Goal: Transaction & Acquisition: Purchase product/service

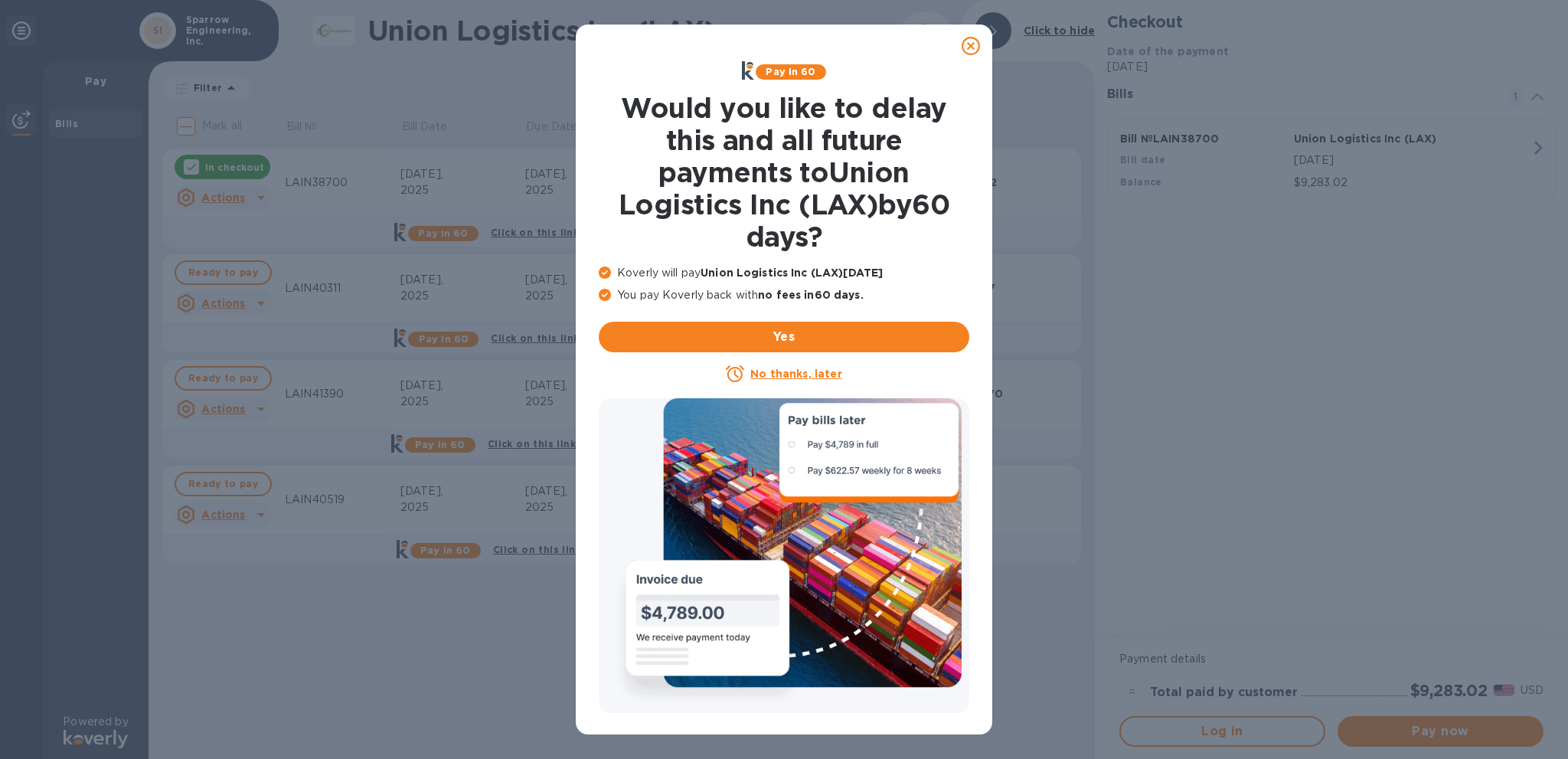
click at [970, 49] on icon at bounding box center [970, 46] width 18 height 18
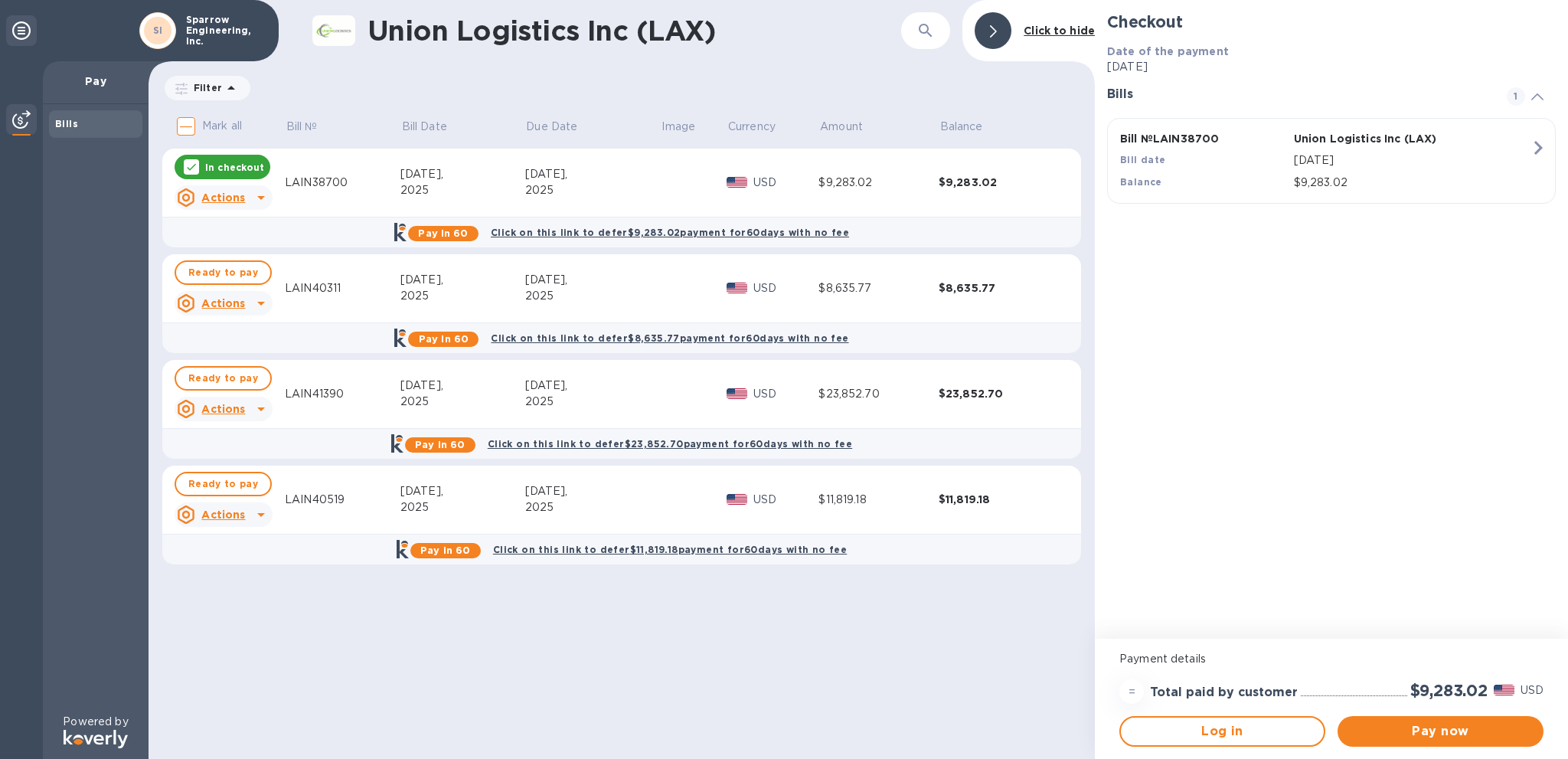
click at [209, 170] on p "In checkout" at bounding box center [235, 168] width 59 height 13
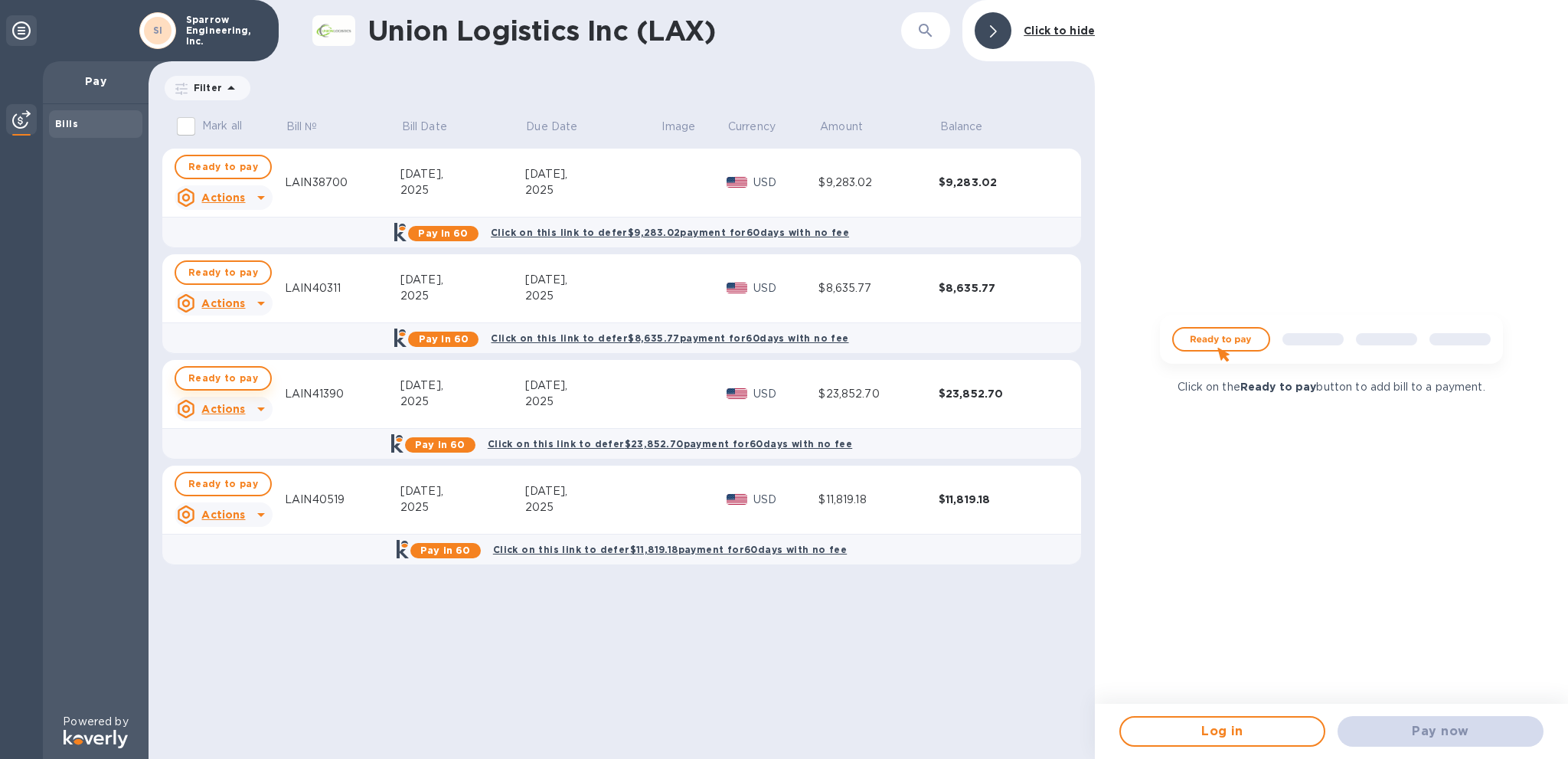
click at [234, 381] on span "Ready to pay" at bounding box center [223, 378] width 69 height 18
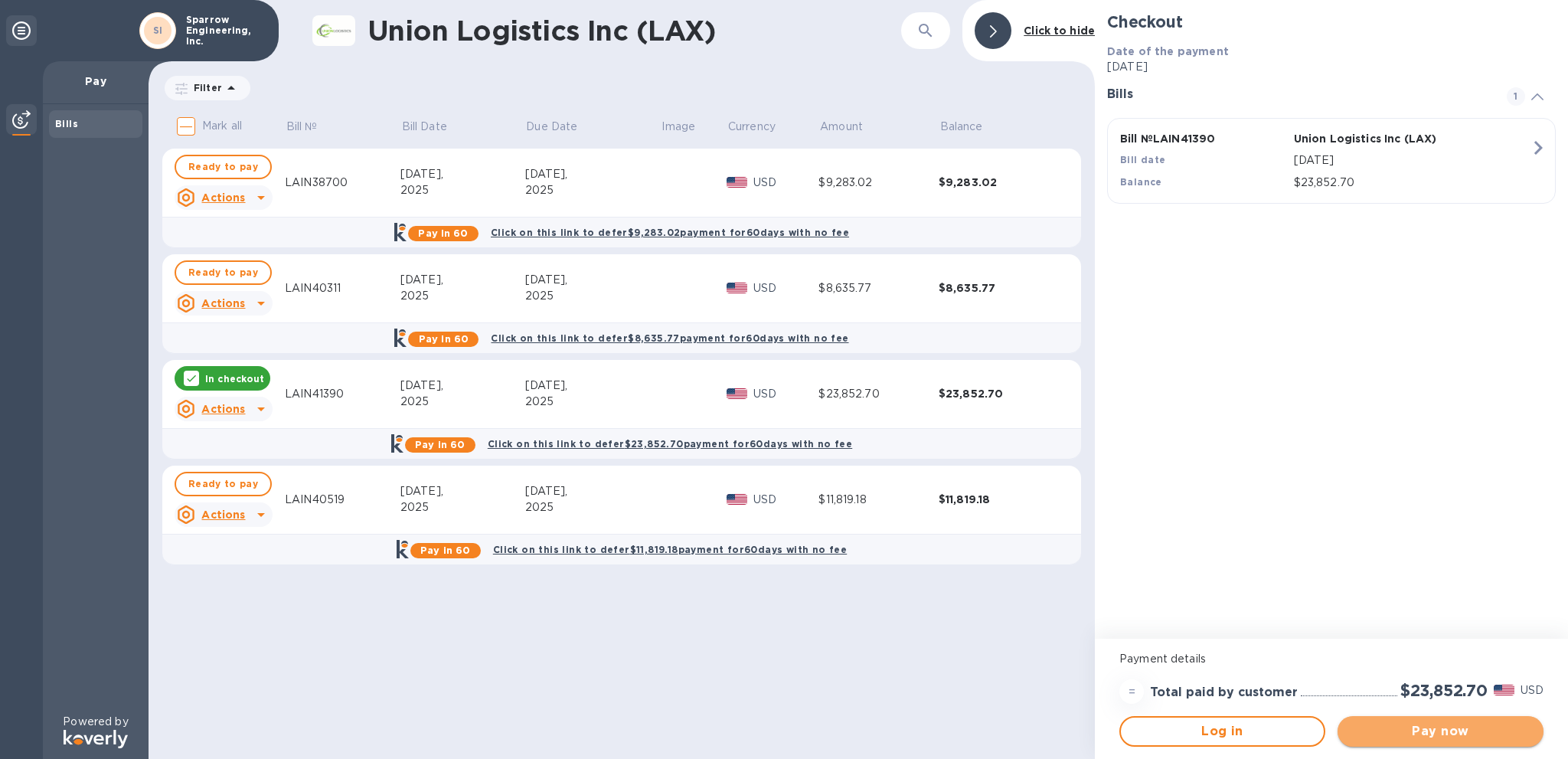
click at [1438, 737] on span "Pay now" at bounding box center [1440, 731] width 182 height 18
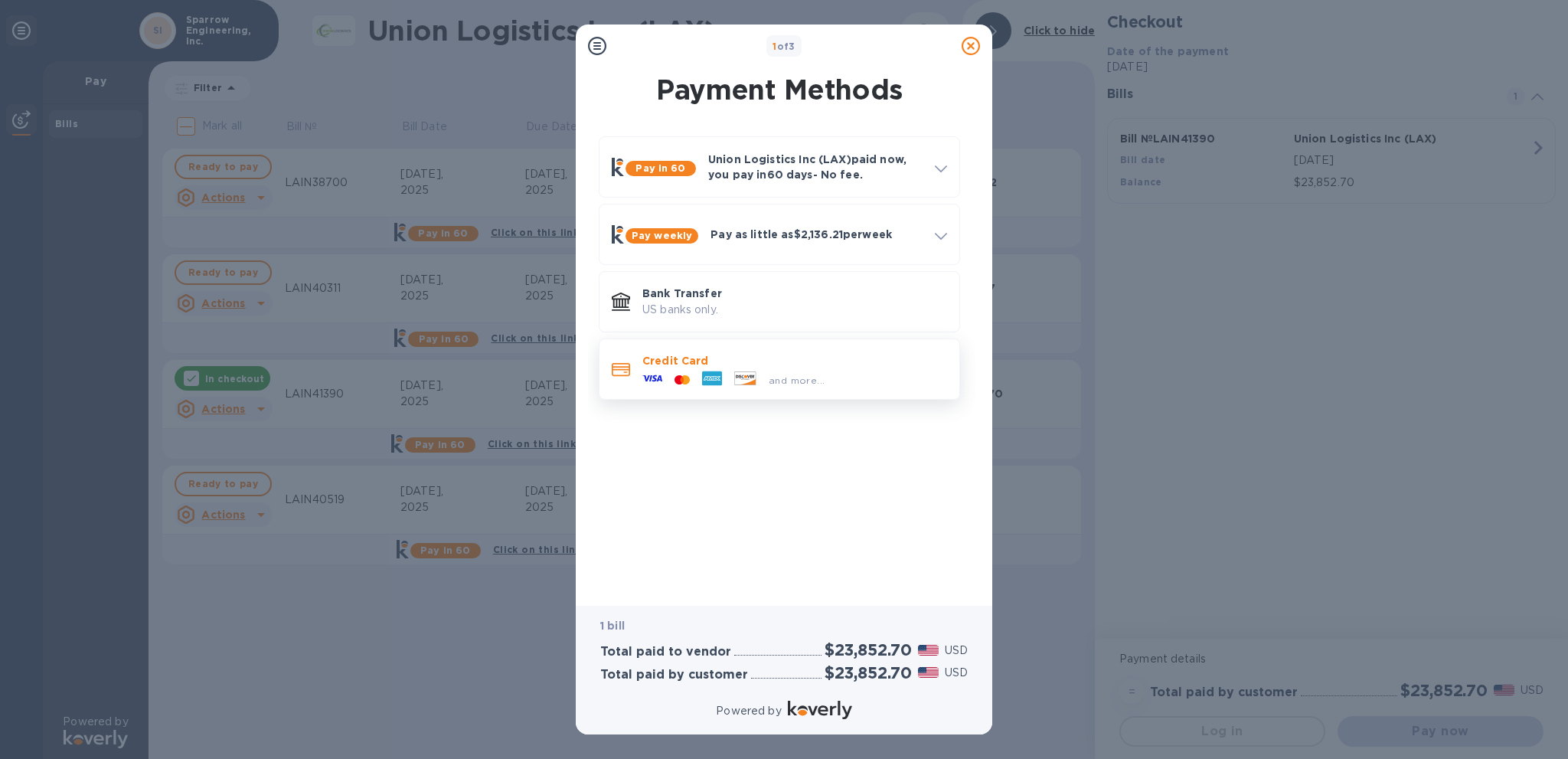
click at [675, 372] on div "and more..." at bounding box center [733, 380] width 194 height 23
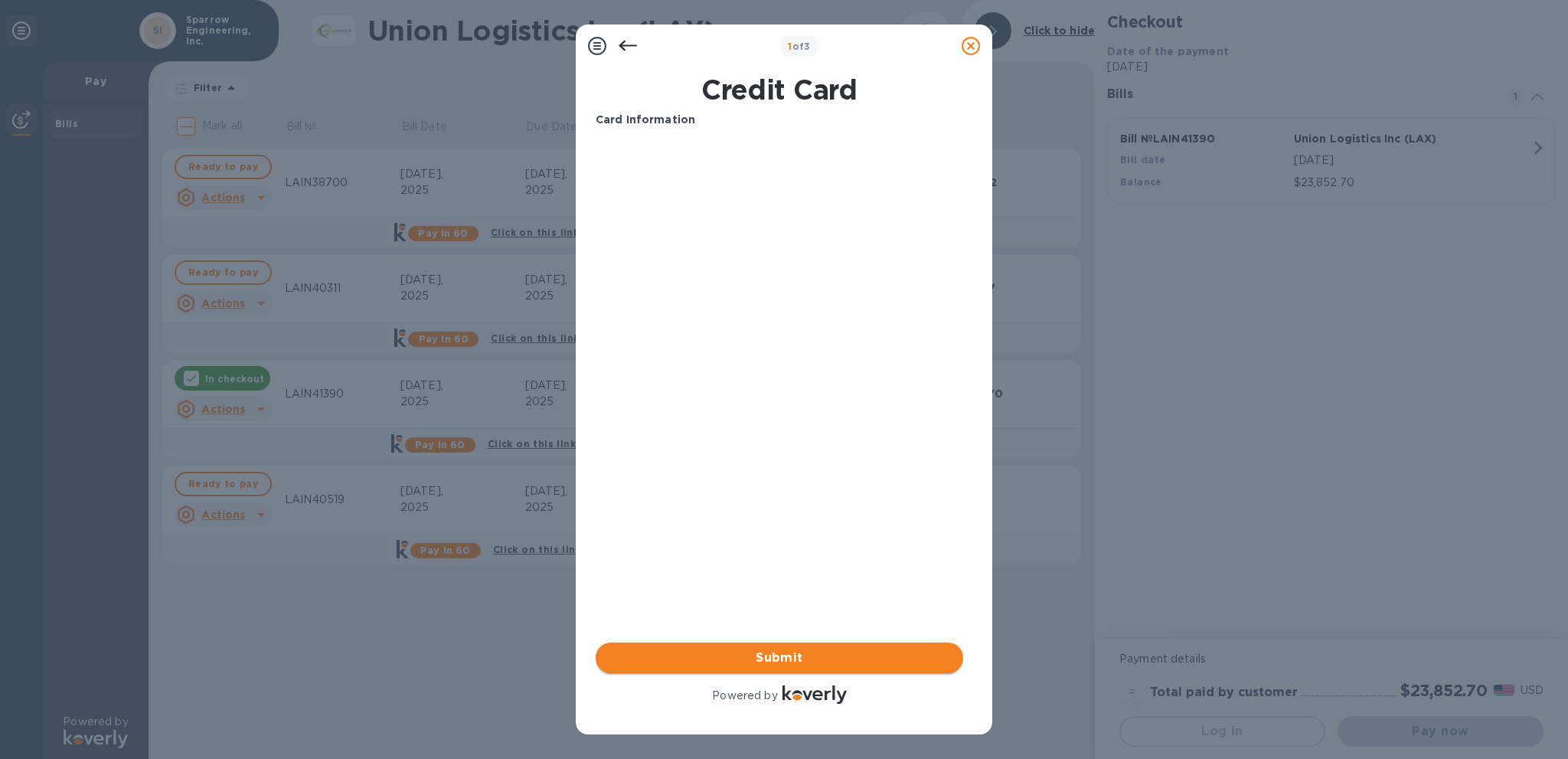
click at [755, 651] on span "Submit" at bounding box center [780, 657] width 343 height 18
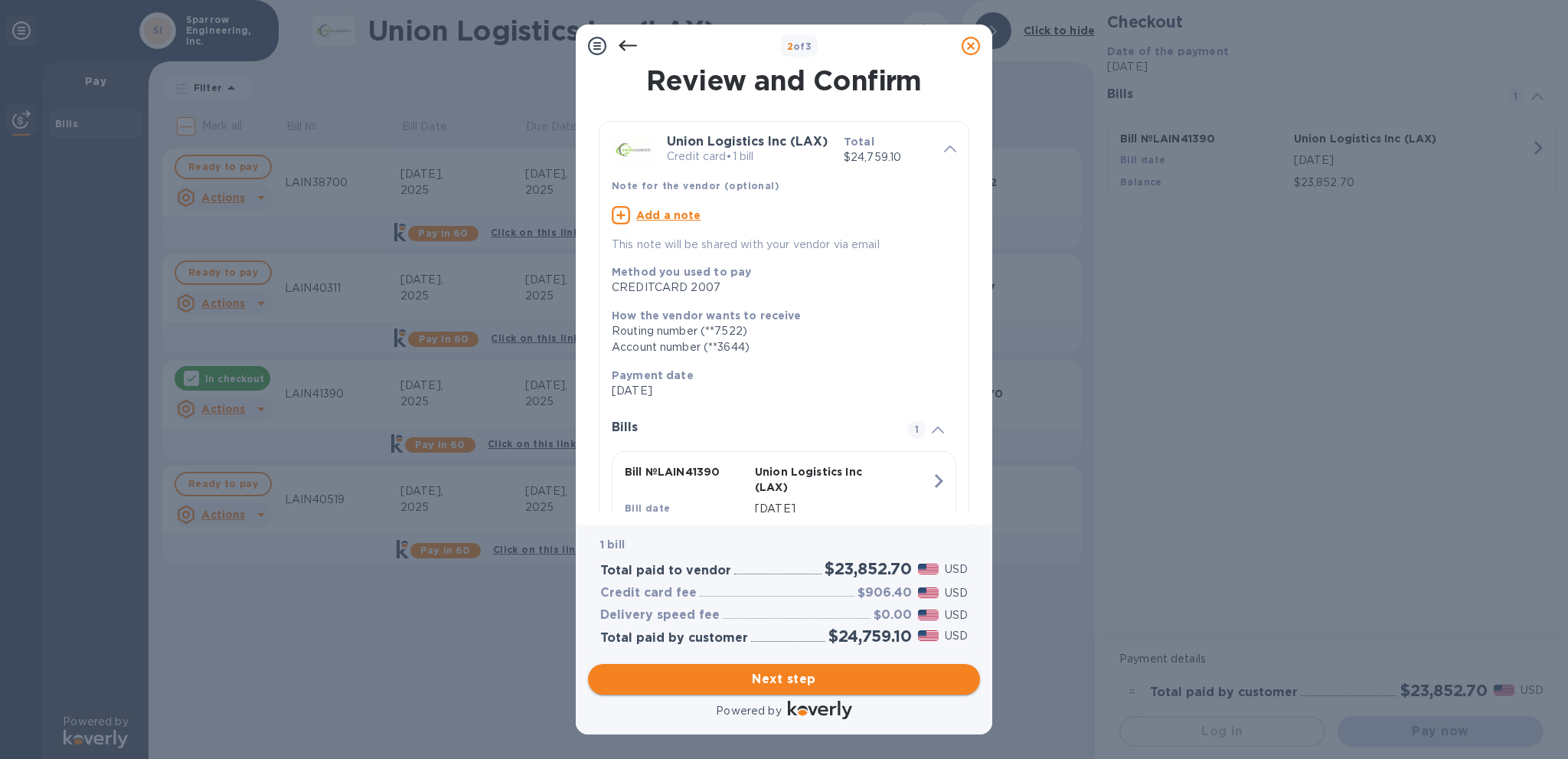
click at [725, 670] on span "Next step" at bounding box center [784, 679] width 367 height 18
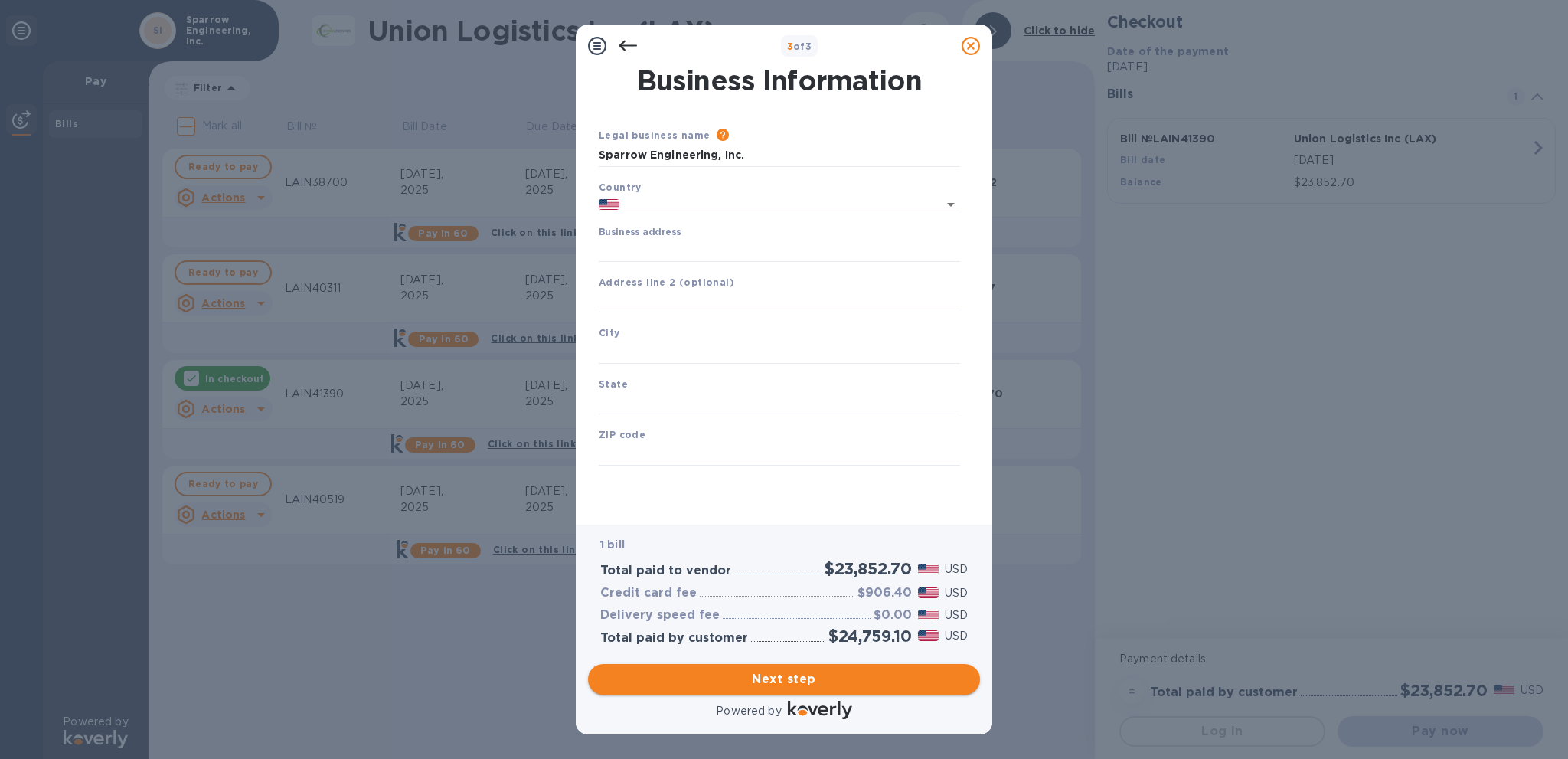
type input "[GEOGRAPHIC_DATA]"
click at [660, 250] on input "Business address" at bounding box center [780, 250] width 362 height 23
click at [758, 154] on input "Sparrow Engineering, Inc." at bounding box center [780, 155] width 362 height 23
click at [625, 45] on icon at bounding box center [627, 46] width 18 height 18
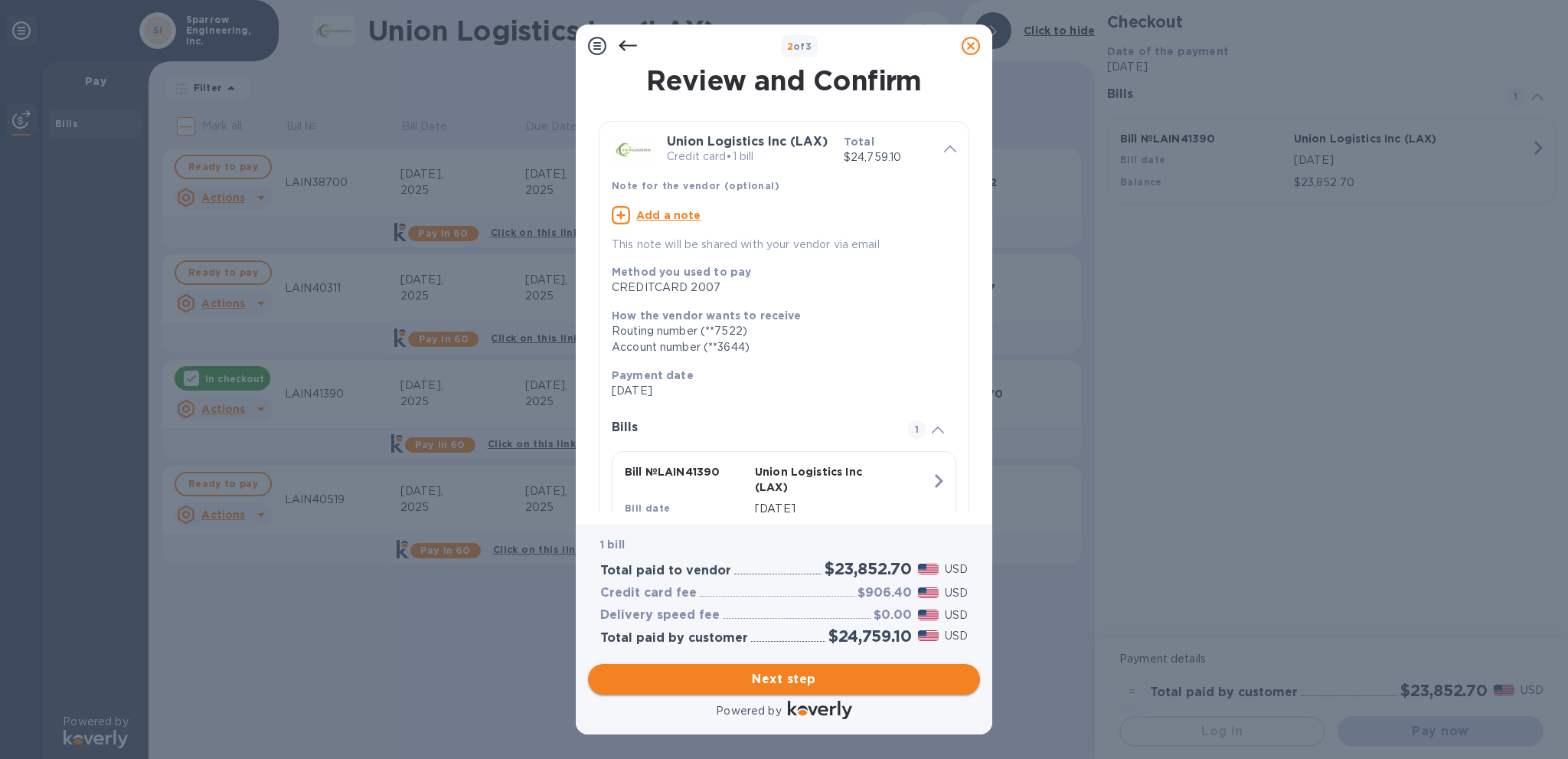
click at [746, 670] on span "Next step" at bounding box center [784, 679] width 367 height 18
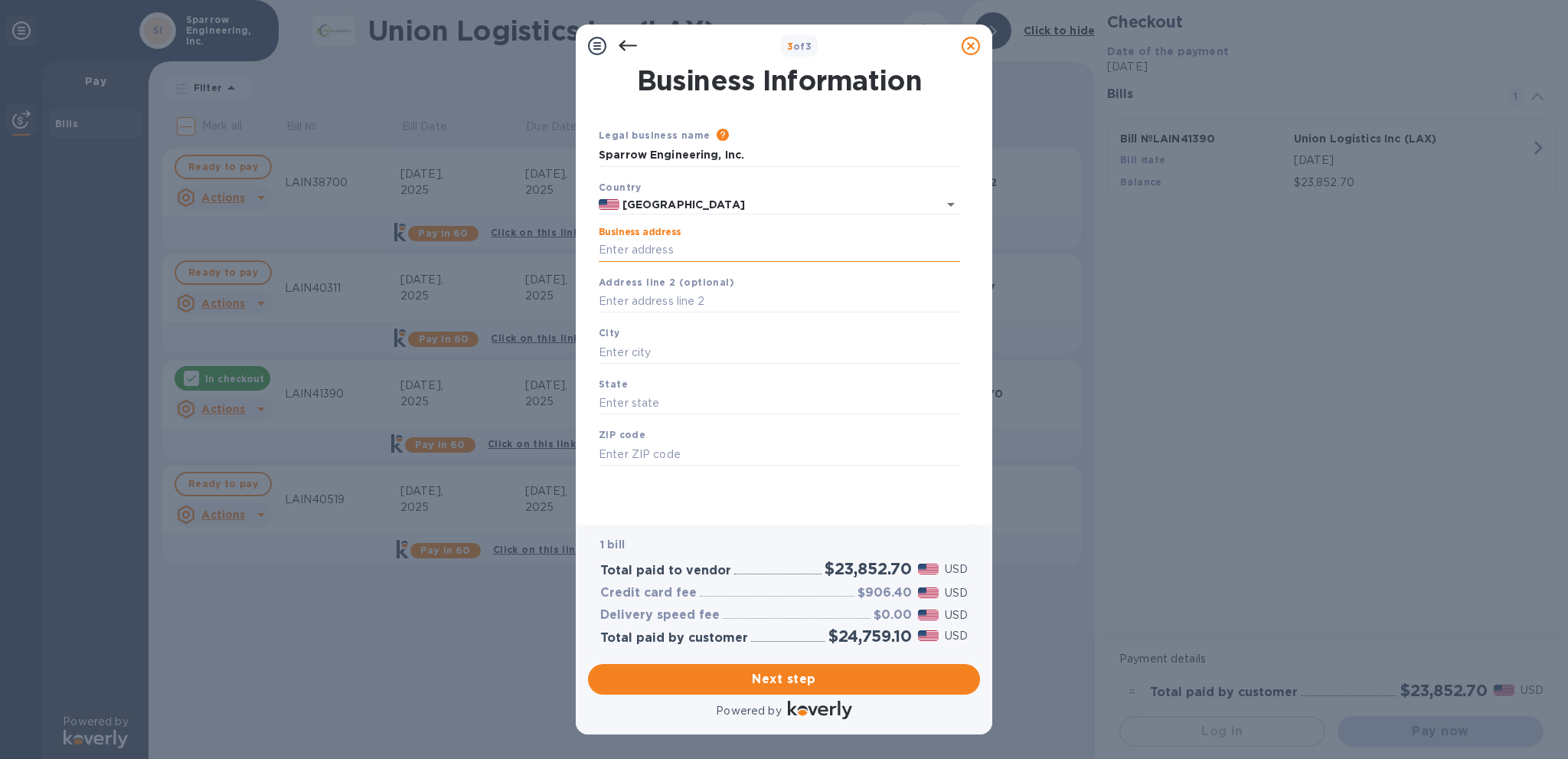
click at [667, 247] on input "Business address" at bounding box center [780, 250] width 362 height 23
type input "9 Shell Castle"
type input "[US_STATE]"
type input "[STREET_ADDRESS]"
type input "Humacao"
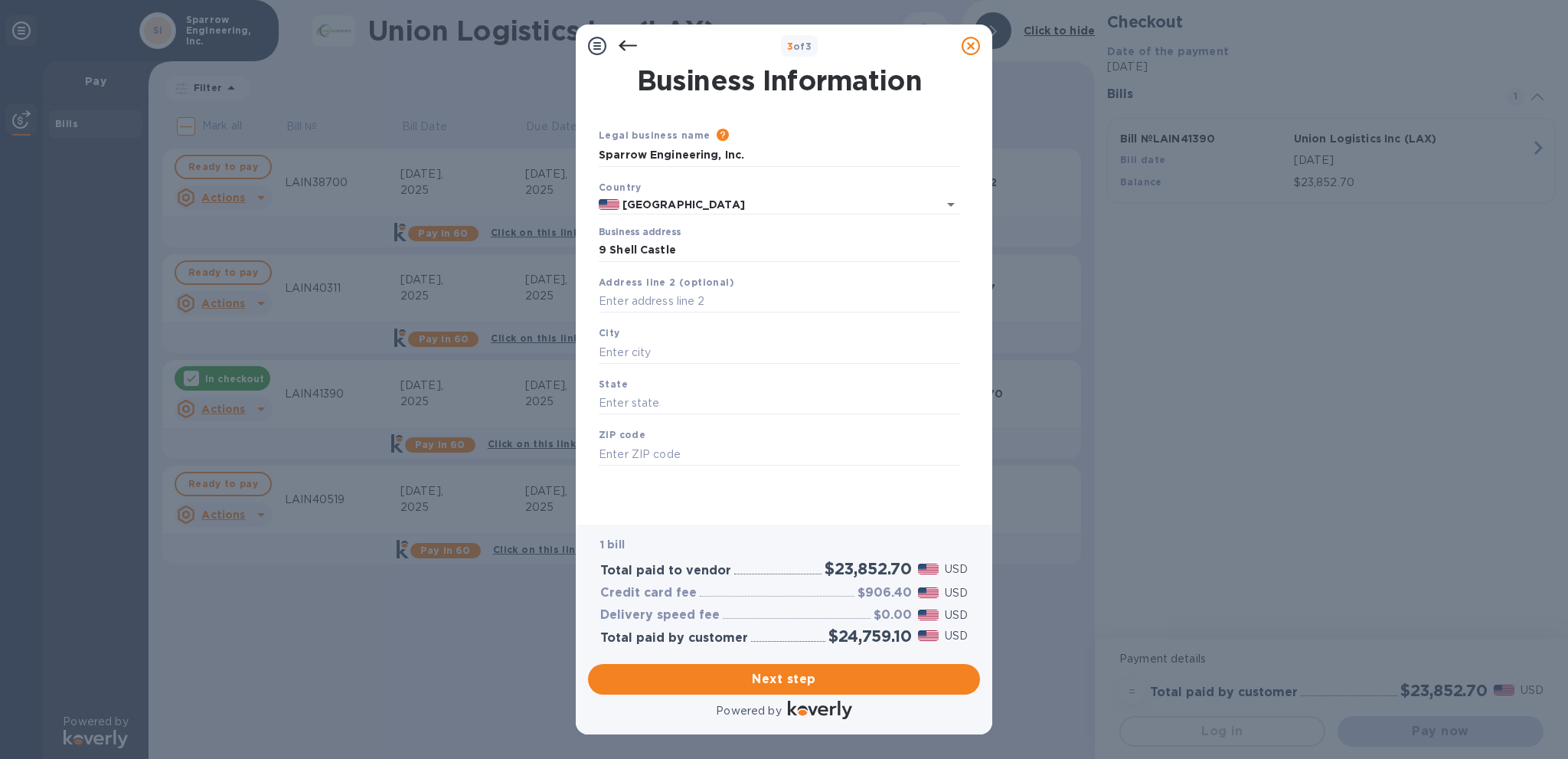
type input "Humacao"
type input "00791"
click at [730, 152] on input "Sparrow Engineering, Inc." at bounding box center [780, 155] width 362 height 23
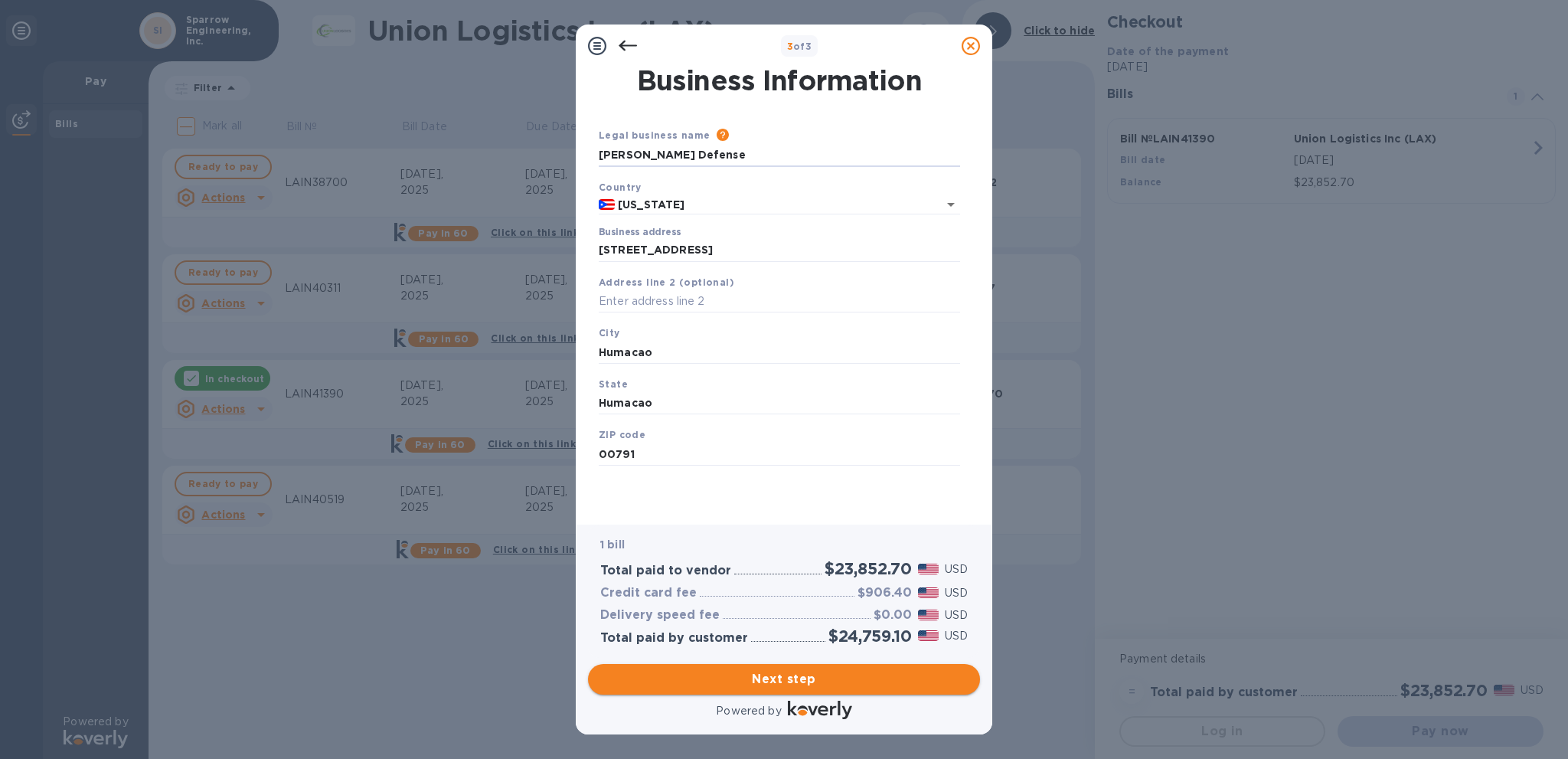
type input "[PERSON_NAME] Defense"
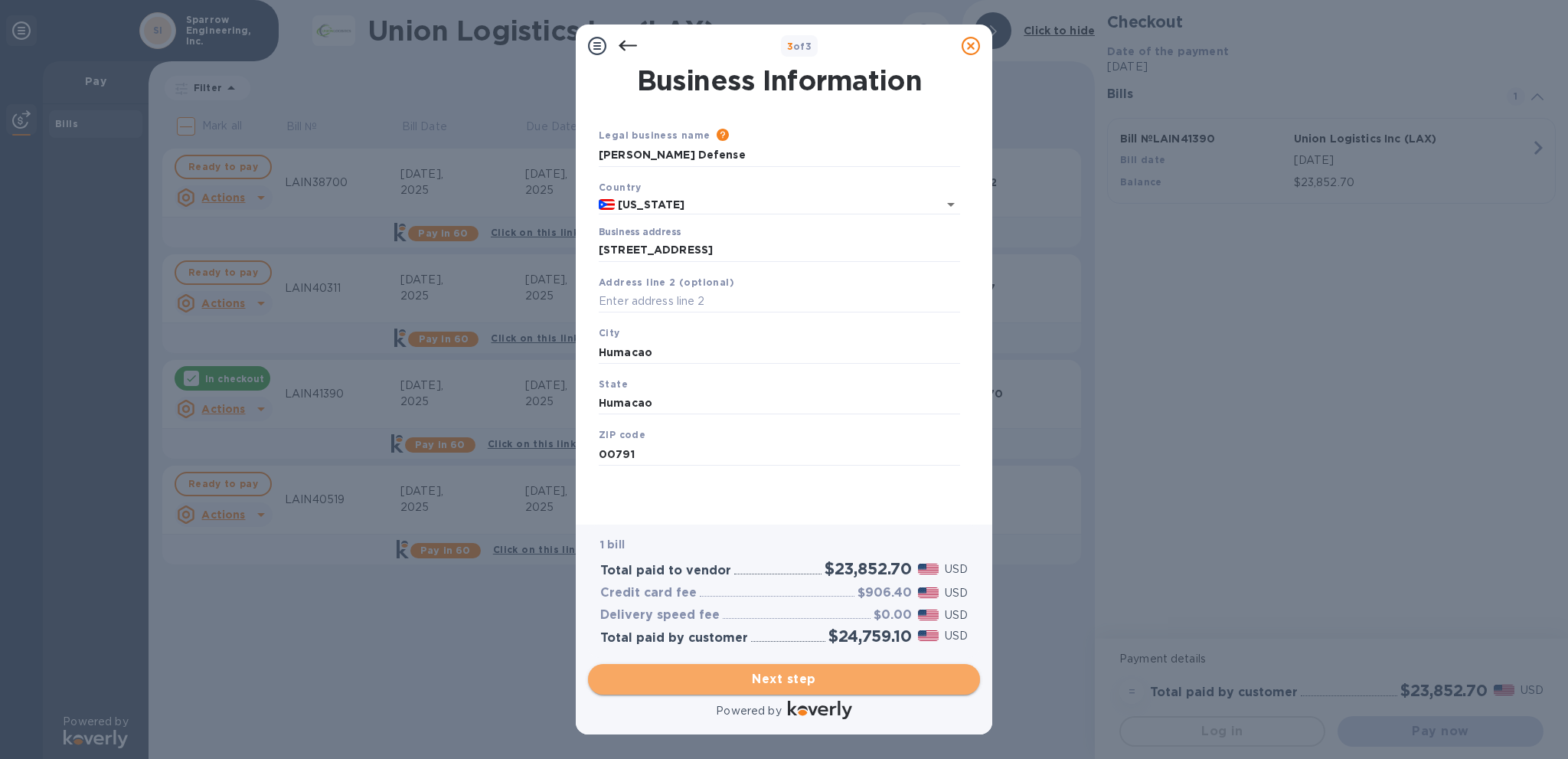
click at [667, 670] on span "Next step" at bounding box center [784, 679] width 367 height 18
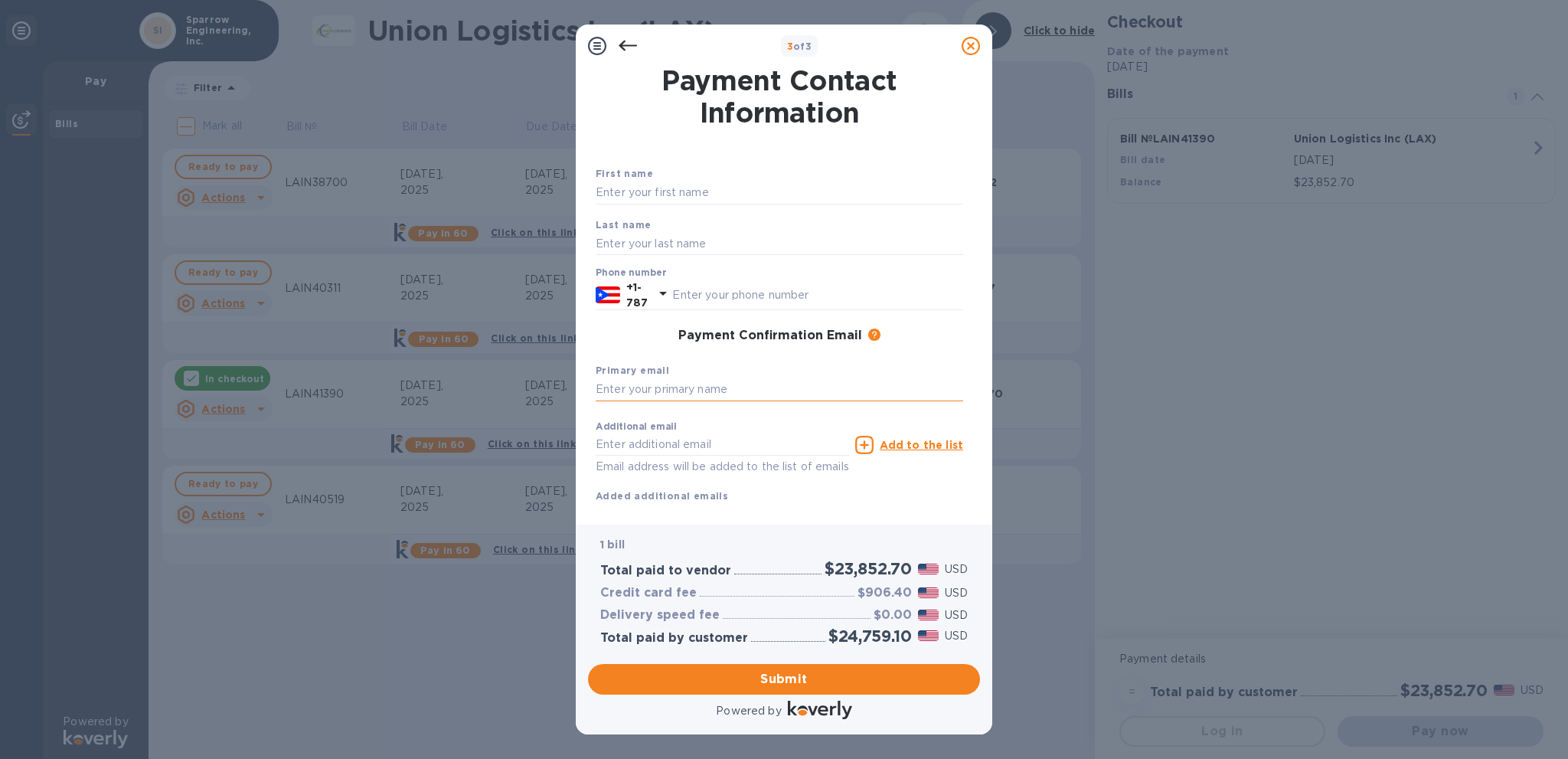
click at [691, 382] on input "text" at bounding box center [780, 389] width 367 height 23
click at [641, 188] on input "text" at bounding box center [780, 193] width 367 height 23
type input "M"
type input "[PERSON_NAME]"
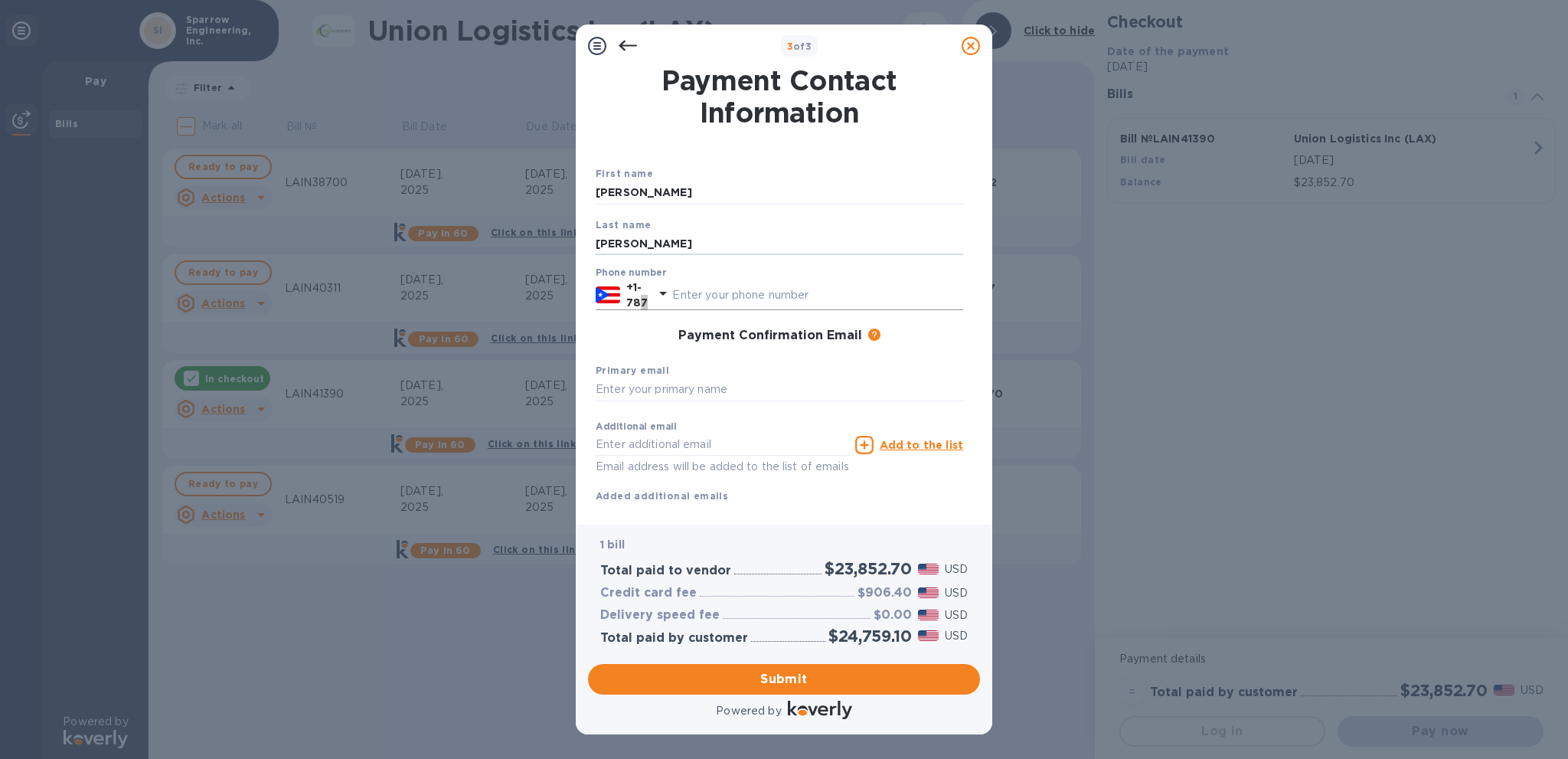
click at [648, 292] on p "+1-787" at bounding box center [637, 295] width 22 height 30
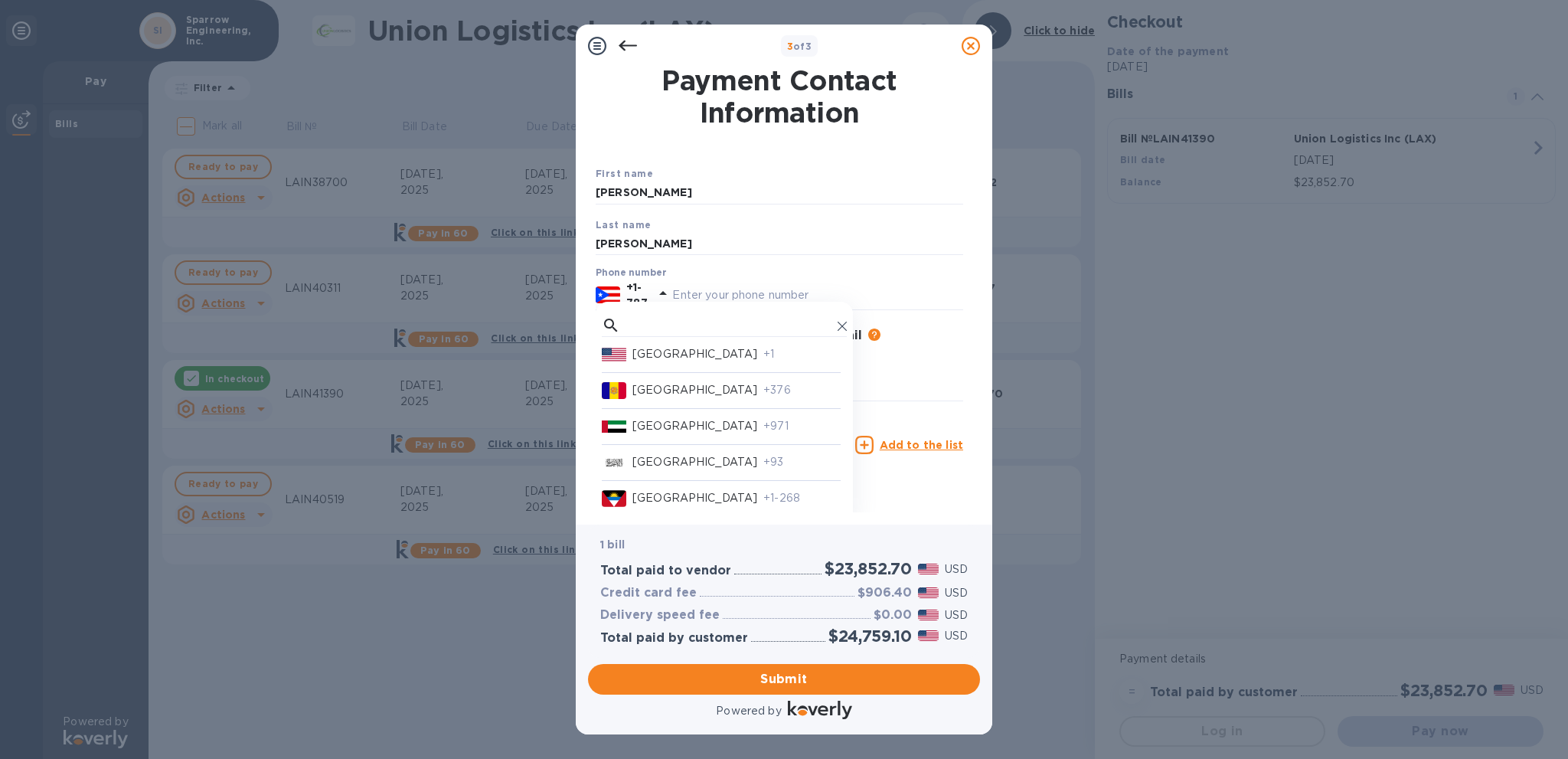
click at [676, 349] on p "[GEOGRAPHIC_DATA]" at bounding box center [694, 354] width 125 height 16
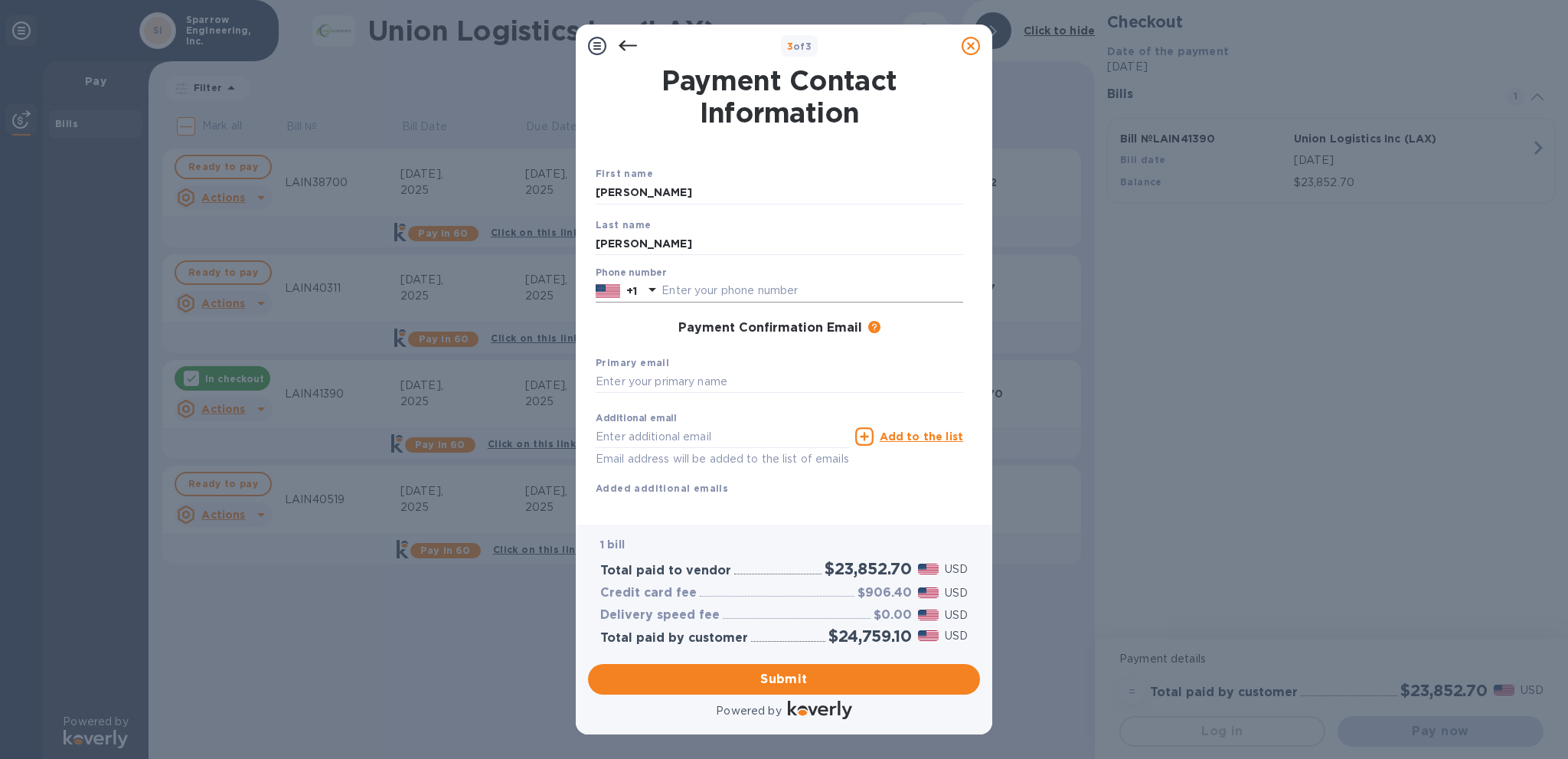
click at [719, 295] on input "text" at bounding box center [812, 291] width 302 height 23
type input "5622538431"
type input "[PERSON_NAME][EMAIL_ADDRESS][DOMAIN_NAME]"
type input "m"
type input "[EMAIL_ADDRESS][DOMAIN_NAME]"
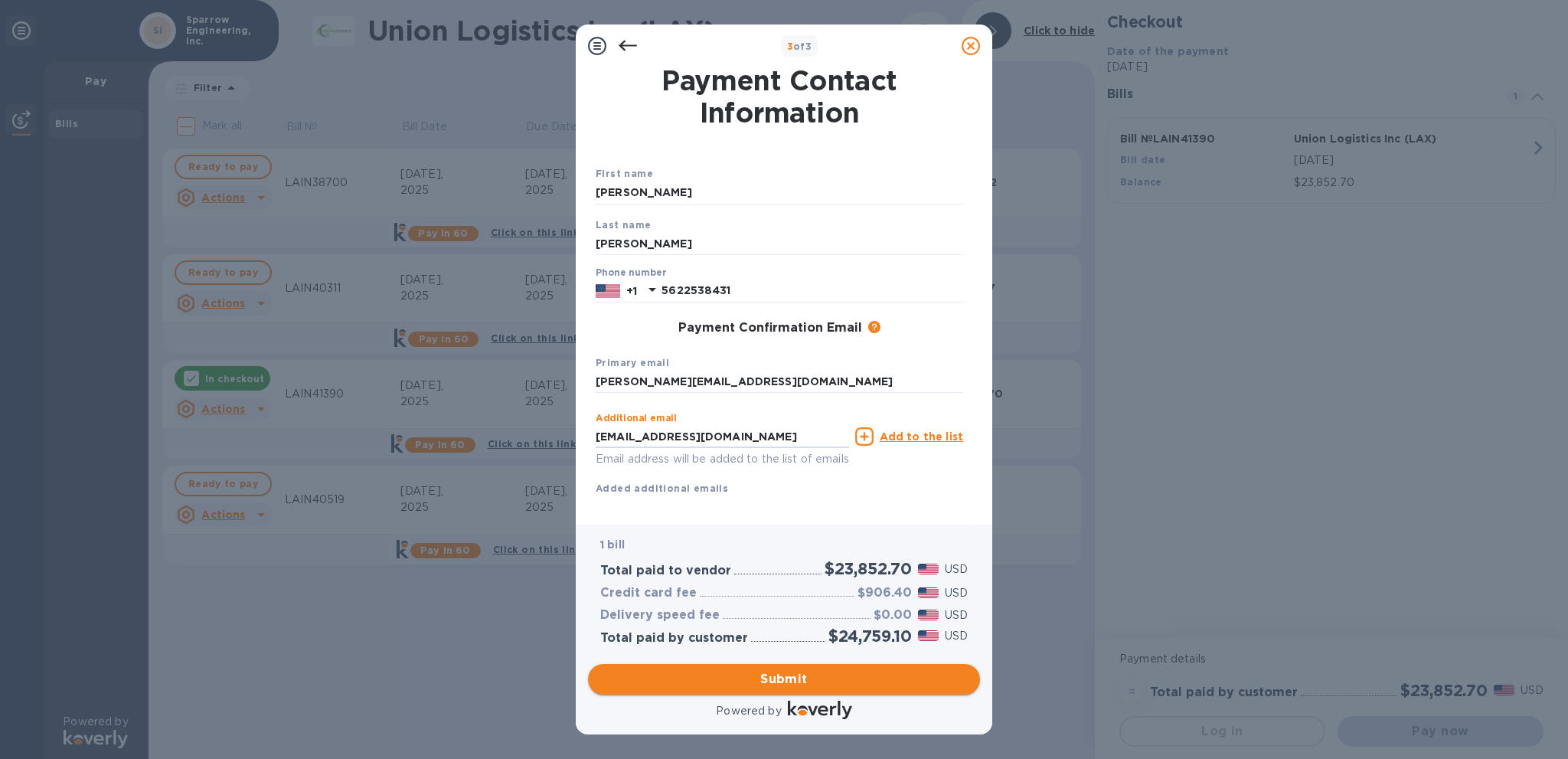
click at [764, 684] on span "Submit" at bounding box center [784, 679] width 367 height 18
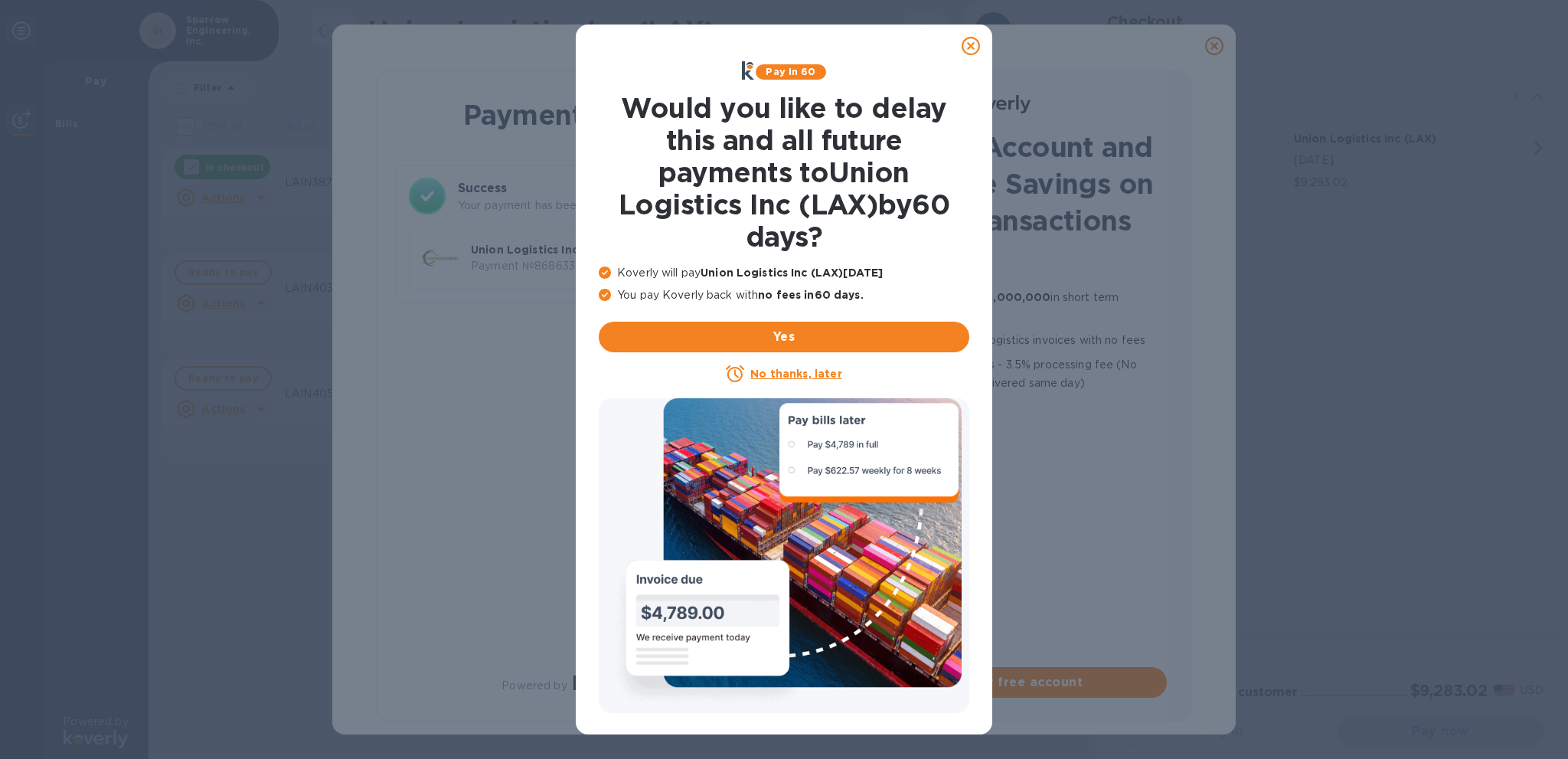
click at [969, 38] on icon at bounding box center [970, 46] width 18 height 18
